Goal: Transaction & Acquisition: Purchase product/service

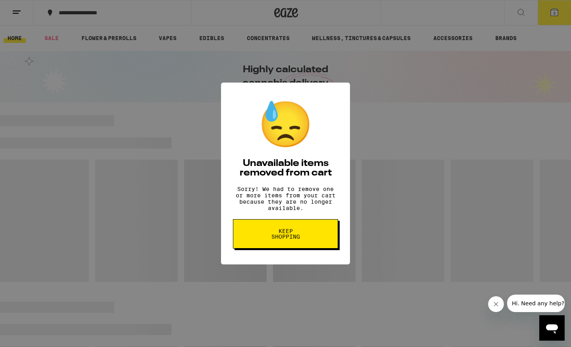
click at [299, 233] on span "Keep Shopping" at bounding box center [285, 233] width 41 height 11
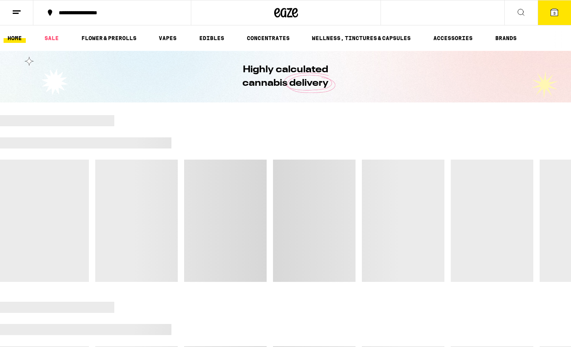
click at [554, 17] on button "3" at bounding box center [554, 12] width 33 height 25
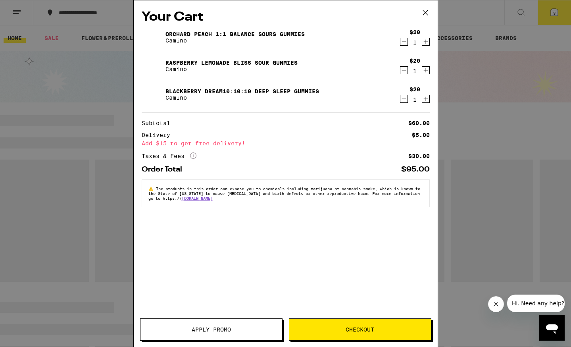
click at [403, 40] on icon "Decrement" at bounding box center [404, 42] width 7 height 10
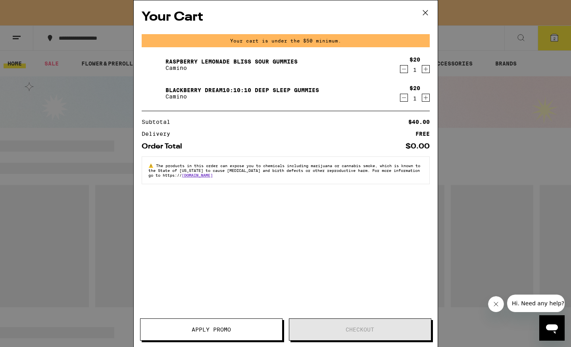
click at [401, 67] on icon "Decrement" at bounding box center [404, 69] width 7 height 10
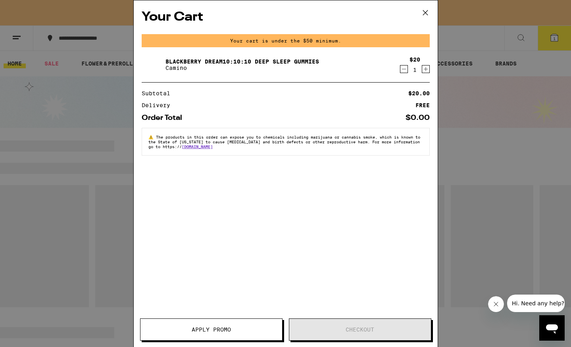
click at [401, 67] on icon "Decrement" at bounding box center [404, 69] width 7 height 10
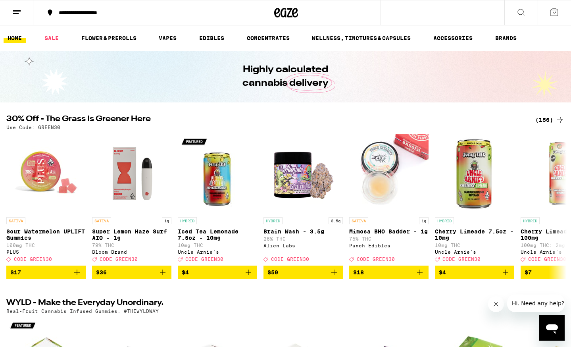
click at [544, 118] on div "(156)" at bounding box center [549, 120] width 29 height 10
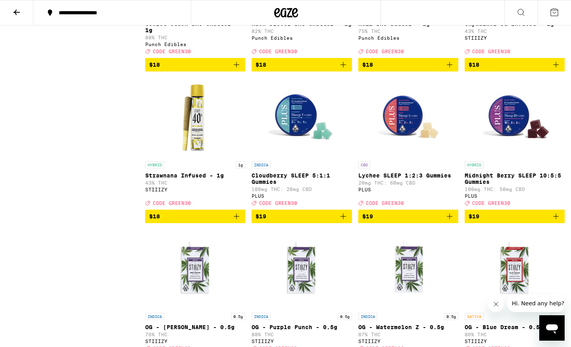
scroll to position [1236, 0]
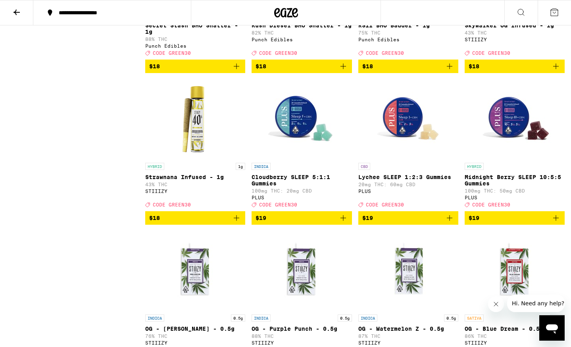
click at [479, 223] on span "$19" at bounding box center [515, 218] width 92 height 10
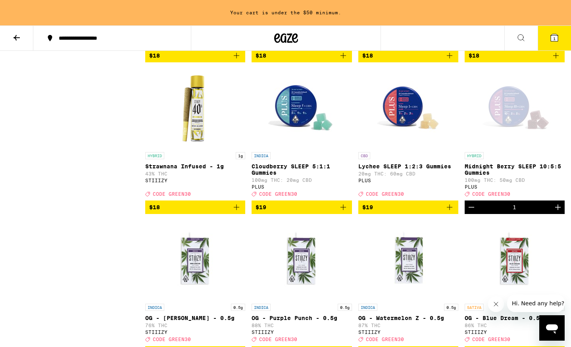
scroll to position [1275, 0]
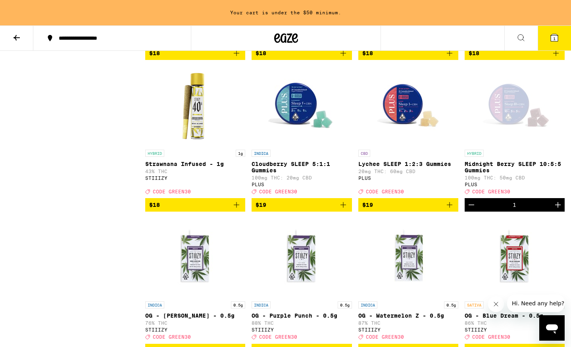
click at [474, 210] on icon "Decrement" at bounding box center [472, 205] width 10 height 10
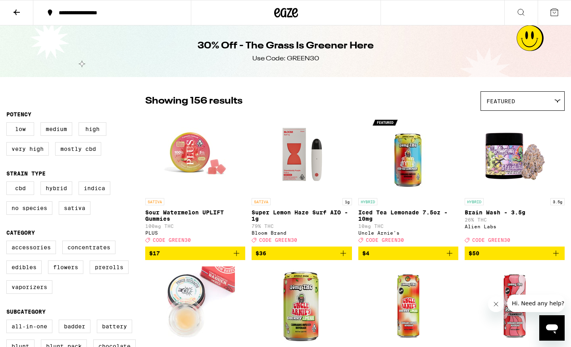
scroll to position [0, 0]
click at [15, 8] on icon at bounding box center [17, 13] width 10 height 10
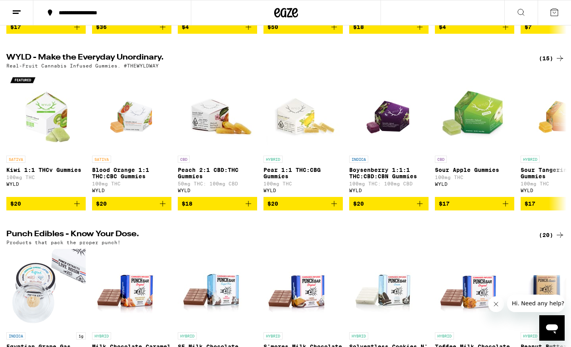
scroll to position [258, 0]
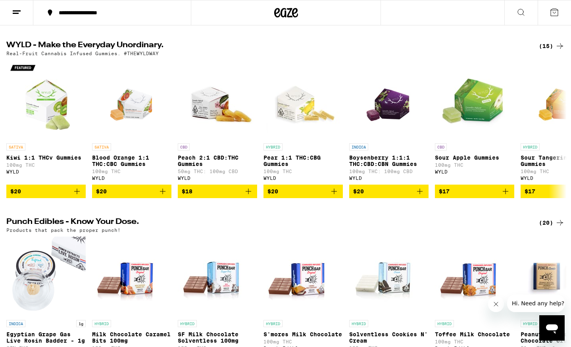
click at [549, 51] on div "(15)" at bounding box center [552, 46] width 26 height 10
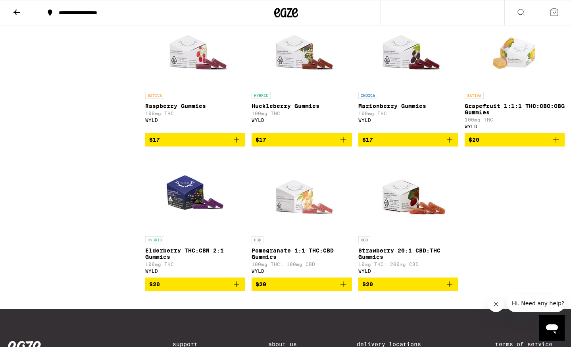
scroll to position [468, 0]
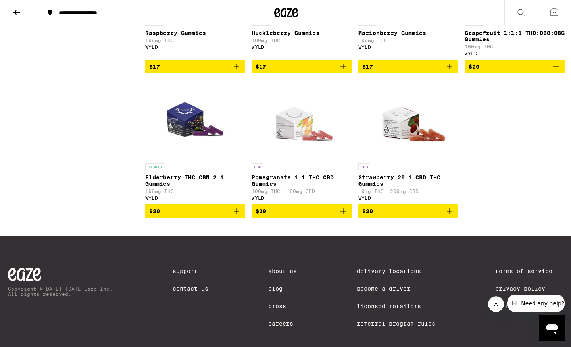
click at [223, 216] on span "$20" at bounding box center [195, 211] width 92 height 10
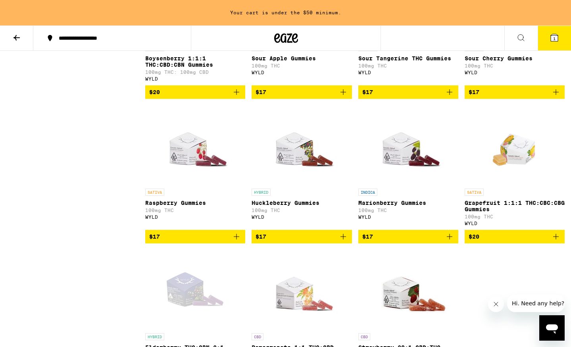
scroll to position [410, 0]
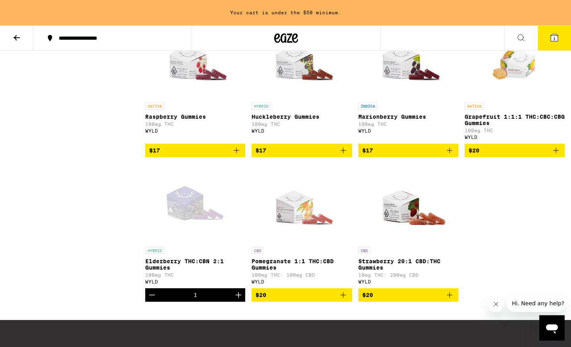
click at [217, 302] on div "1" at bounding box center [195, 294] width 100 height 13
click at [152, 300] on icon "Decrement" at bounding box center [152, 295] width 10 height 10
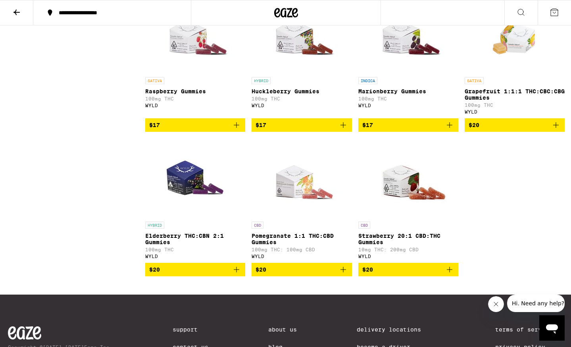
click at [191, 245] on p "Elderberry THC:CBN 2:1 Gummies" at bounding box center [195, 239] width 100 height 13
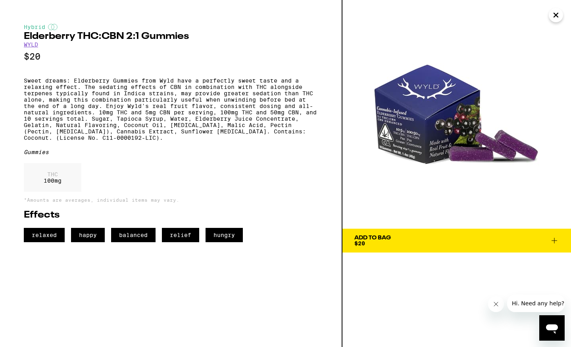
click at [553, 17] on icon "Close" at bounding box center [556, 15] width 10 height 12
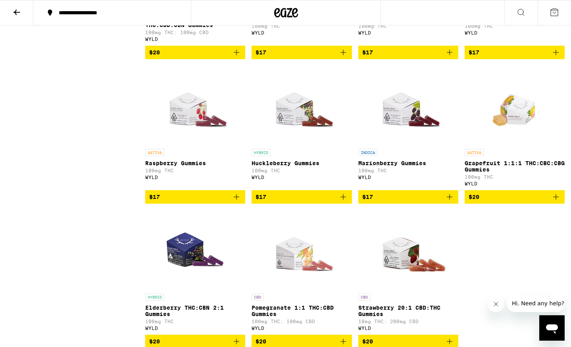
scroll to position [254, 0]
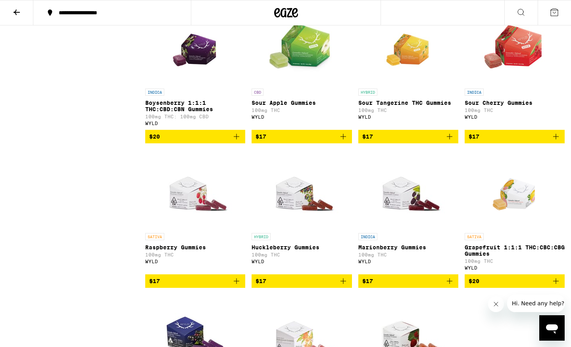
click at [200, 141] on span "$20" at bounding box center [195, 137] width 92 height 10
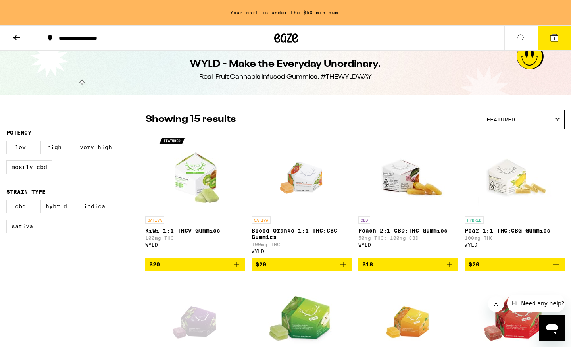
scroll to position [10, 0]
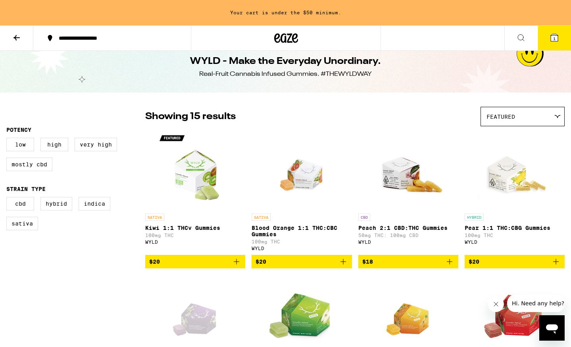
click at [205, 182] on img "Open page for Kiwi 1:1 THCv Gummies from WYLD" at bounding box center [195, 169] width 79 height 79
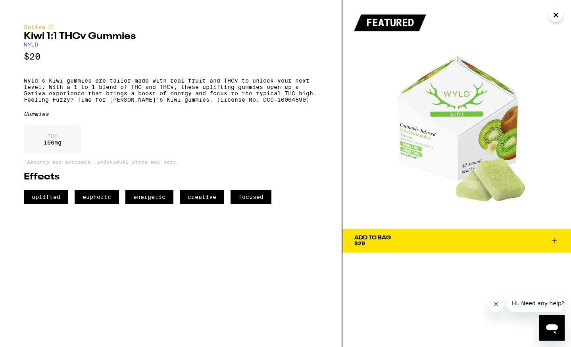
click at [554, 17] on icon "Close" at bounding box center [556, 15] width 4 height 4
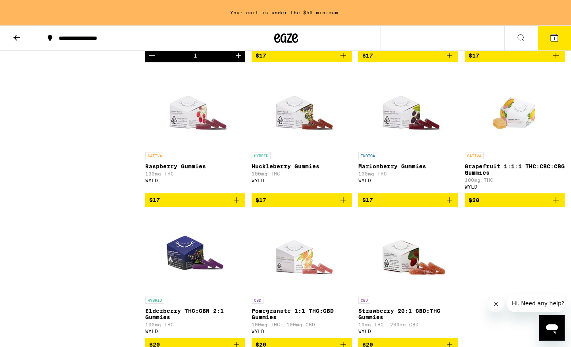
scroll to position [368, 0]
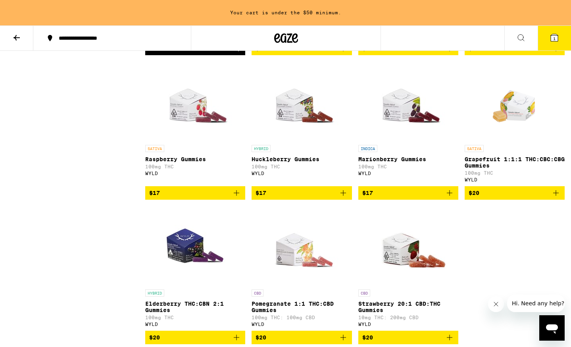
click at [514, 116] on img "Open page for Grapefruit 1:1:1 THC:CBC:CBG Gummies from WYLD" at bounding box center [514, 101] width 57 height 79
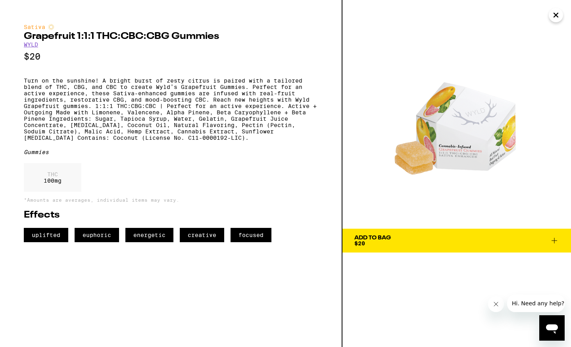
click at [557, 17] on icon "Close" at bounding box center [556, 15] width 10 height 12
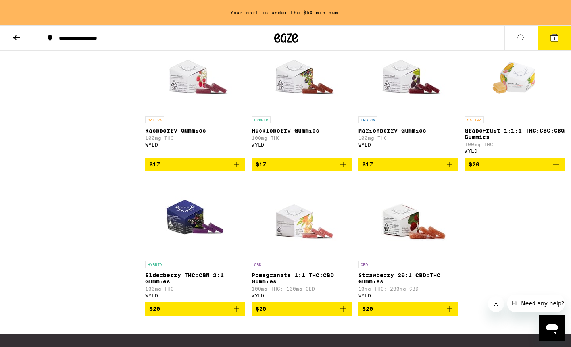
scroll to position [402, 0]
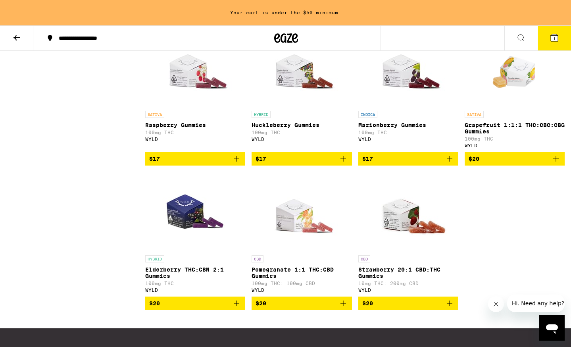
click at [264, 308] on span "$20" at bounding box center [302, 303] width 92 height 10
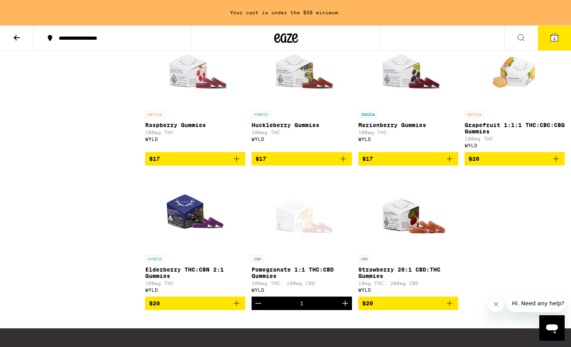
click at [305, 219] on div "Open page for Pomegranate 1:1 THC:CBD Gummies from WYLD" at bounding box center [301, 211] width 79 height 79
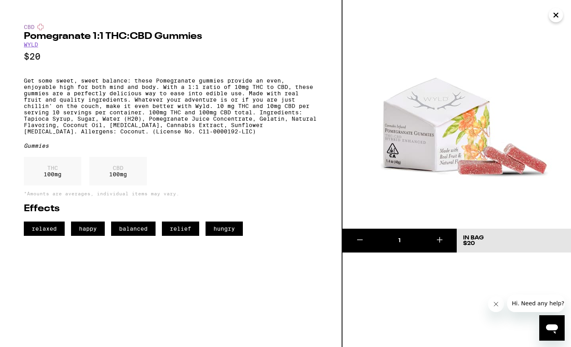
click at [556, 15] on icon "Close" at bounding box center [556, 15] width 4 height 4
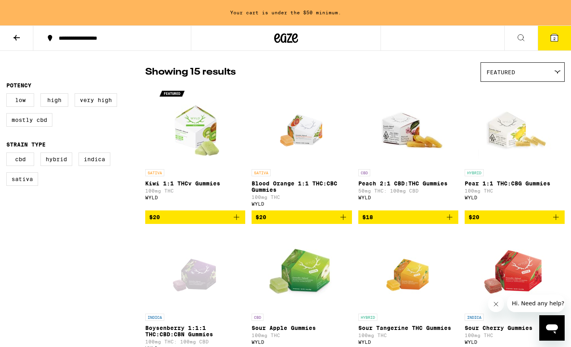
scroll to position [52, 0]
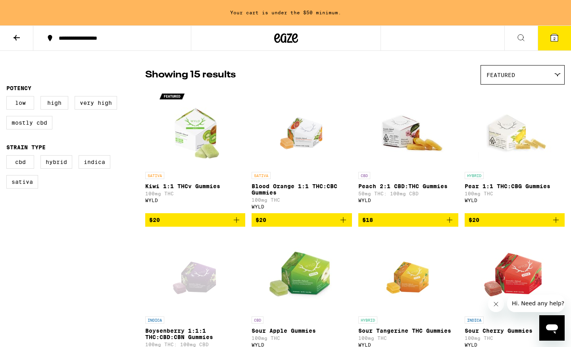
click at [514, 149] on img "Open page for Pear 1:1 THC:CBG Gummies from WYLD" at bounding box center [514, 128] width 79 height 79
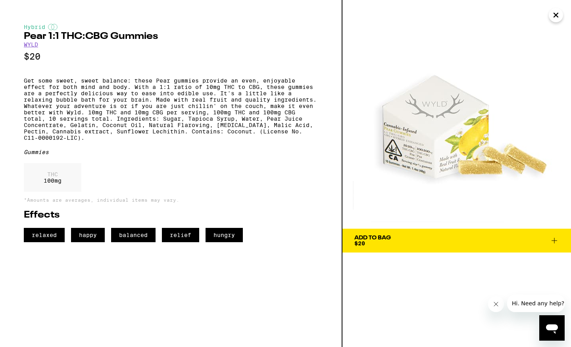
click at [554, 15] on icon "Close" at bounding box center [556, 15] width 10 height 12
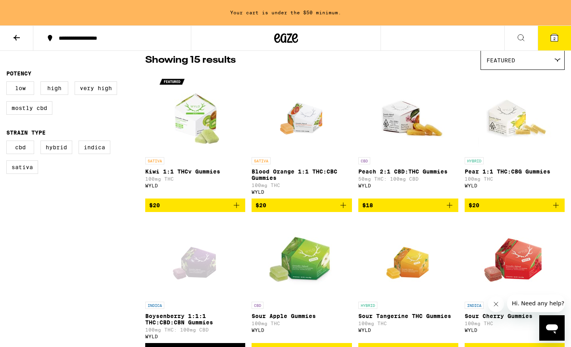
scroll to position [66, 0]
click at [217, 212] on button "$20" at bounding box center [195, 204] width 100 height 13
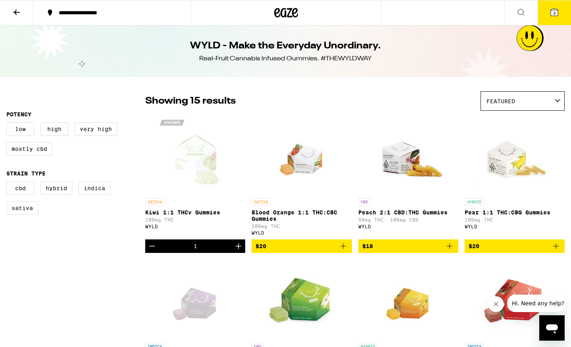
scroll to position [0, 0]
click at [12, 15] on button at bounding box center [16, 12] width 33 height 25
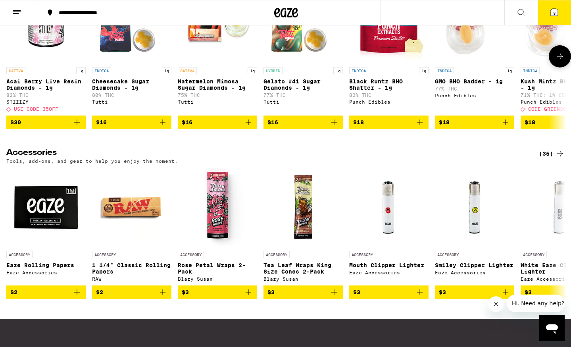
scroll to position [3474, 0]
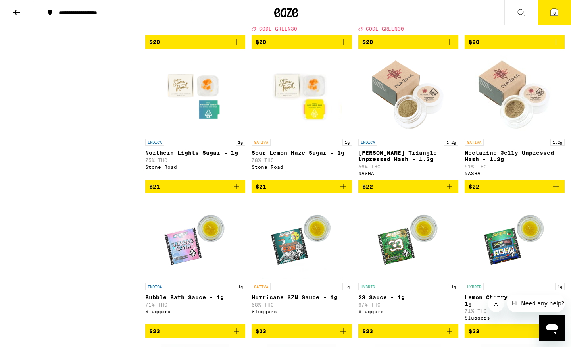
scroll to position [1110, 0]
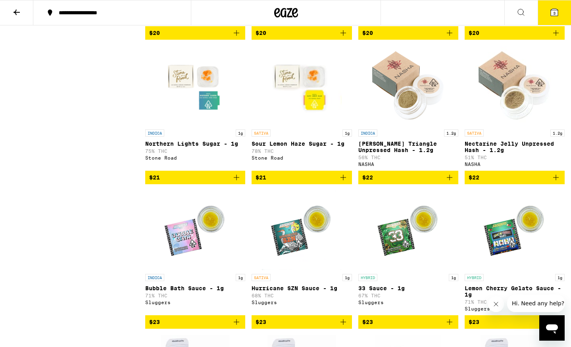
click at [439, 184] on button "$22" at bounding box center [408, 177] width 100 height 13
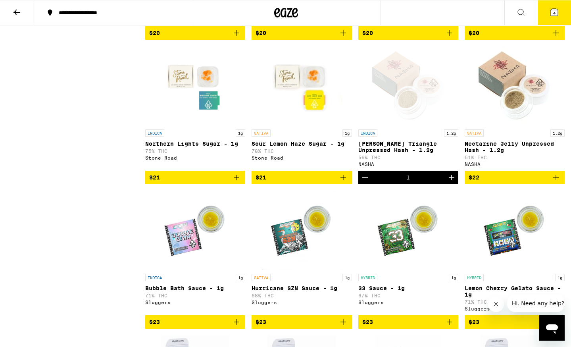
click at [478, 181] on span "$22" at bounding box center [474, 177] width 11 height 6
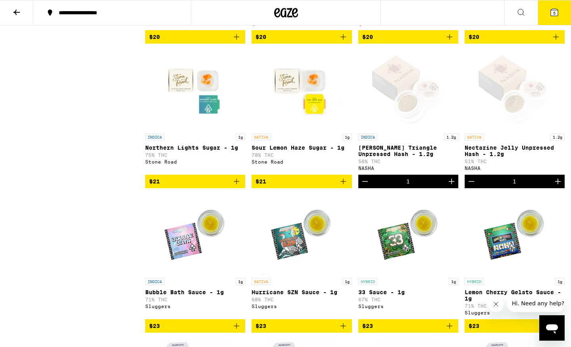
scroll to position [1029, 0]
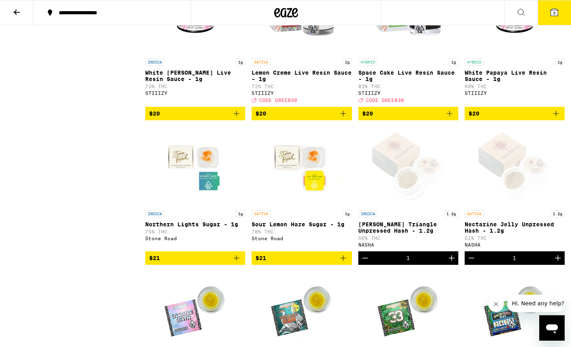
click at [548, 9] on button "5" at bounding box center [554, 12] width 33 height 25
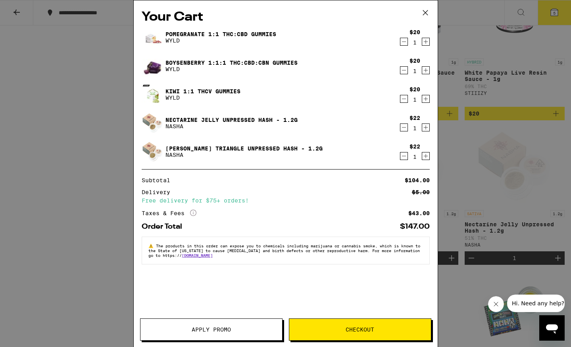
click at [230, 321] on button "Apply Promo" at bounding box center [211, 329] width 142 height 22
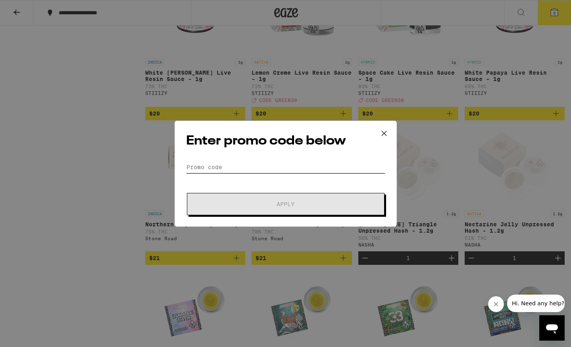
click at [258, 167] on input "Promo Code" at bounding box center [285, 167] width 199 height 12
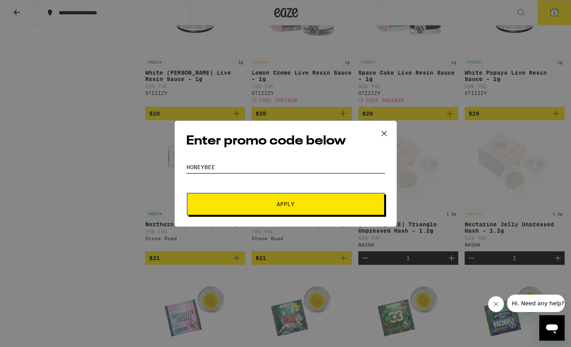
type input "honeybee"
click at [285, 204] on button "Apply" at bounding box center [286, 204] width 198 height 22
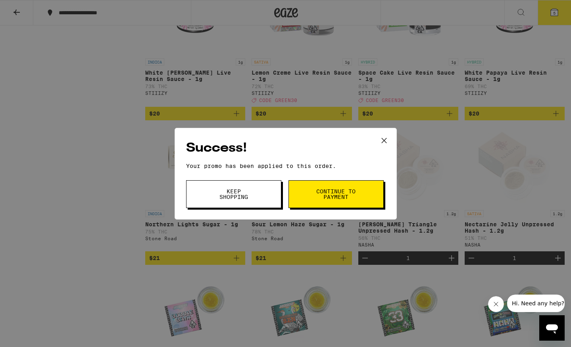
click at [387, 137] on icon at bounding box center [384, 141] width 12 height 12
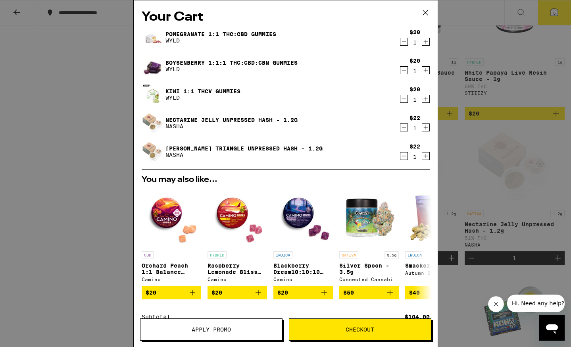
click at [404, 71] on icon "Decrement" at bounding box center [404, 70] width 7 height 10
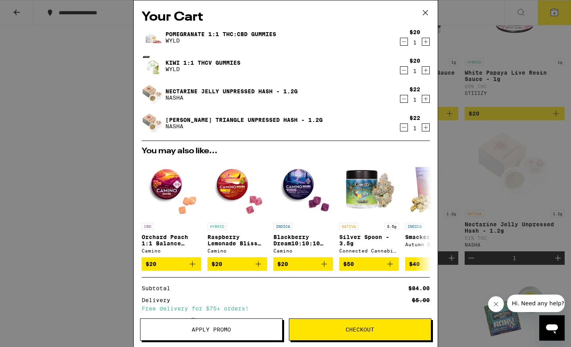
click at [187, 62] on link "Kiwi 1:1 THCv Gummies" at bounding box center [203, 63] width 75 height 6
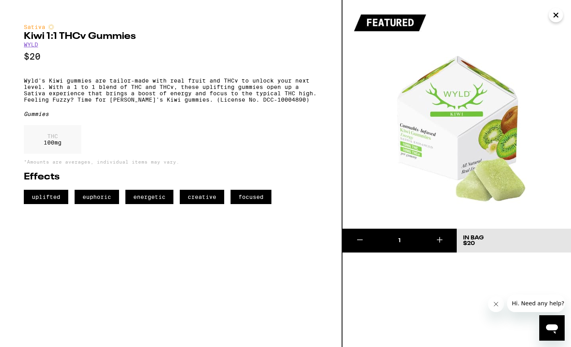
click at [556, 18] on icon "Close" at bounding box center [556, 15] width 10 height 12
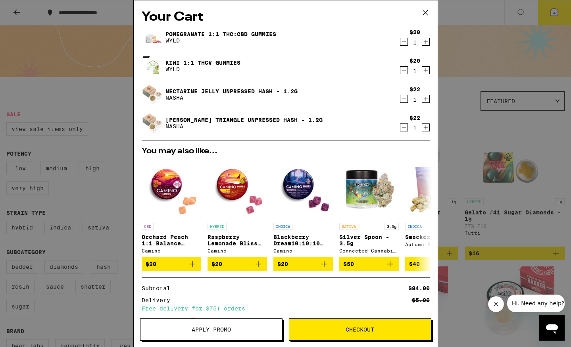
click at [235, 35] on link "Pomegranate 1:1 THC:CBD Gummies" at bounding box center [221, 34] width 111 height 6
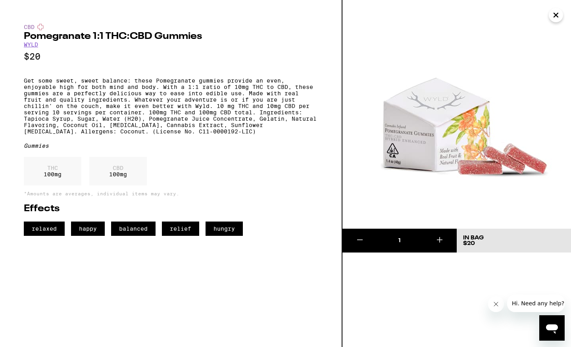
click at [558, 17] on icon "Close" at bounding box center [556, 15] width 4 height 4
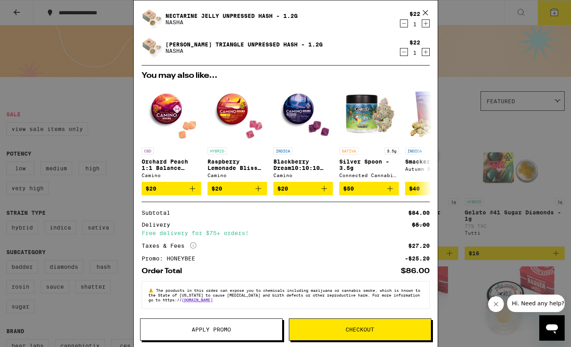
scroll to position [80, 0]
